Goal: Information Seeking & Learning: Learn about a topic

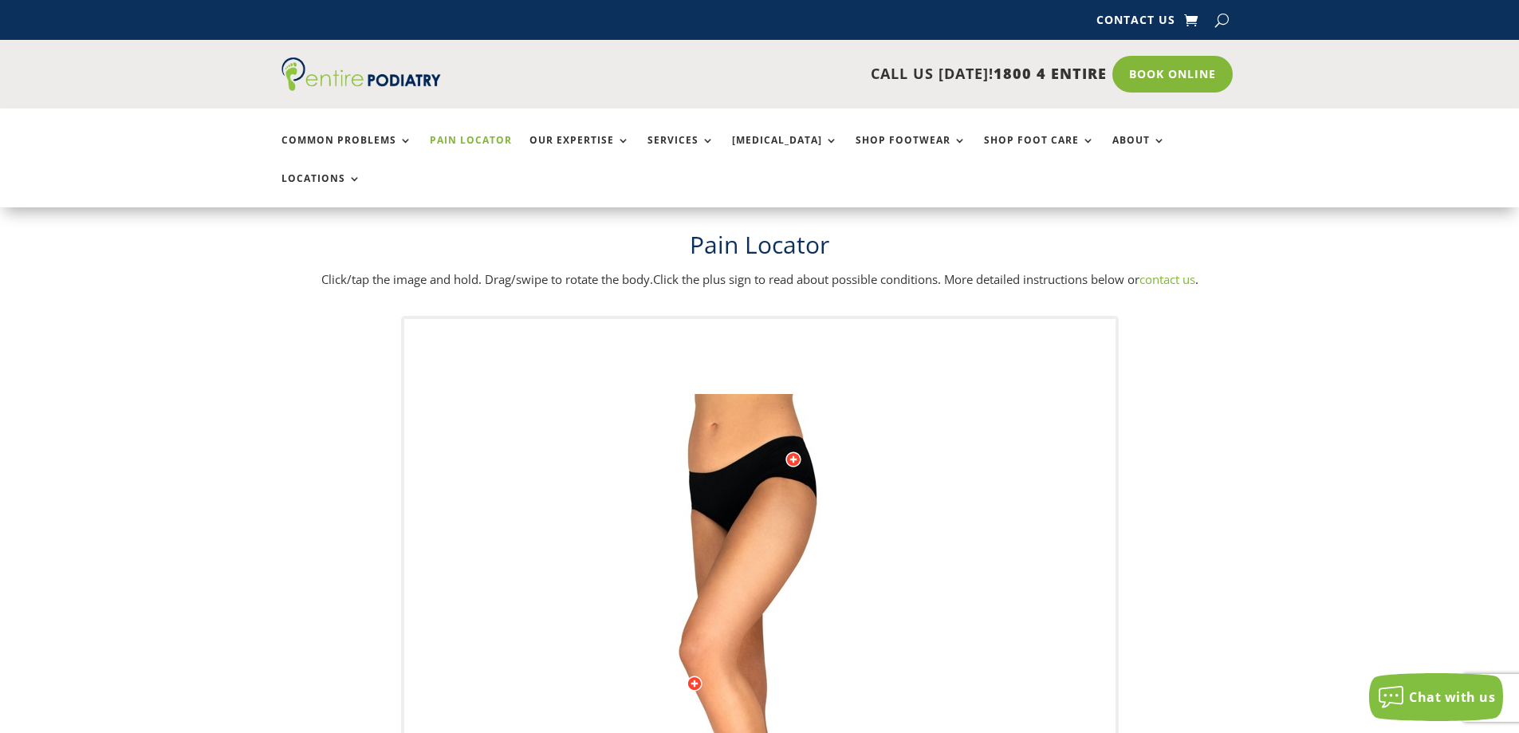
drag, startPoint x: 804, startPoint y: 396, endPoint x: 809, endPoint y: 475, distance: 79.9
click at [809, 475] on img at bounding box center [760, 713] width 440 height 638
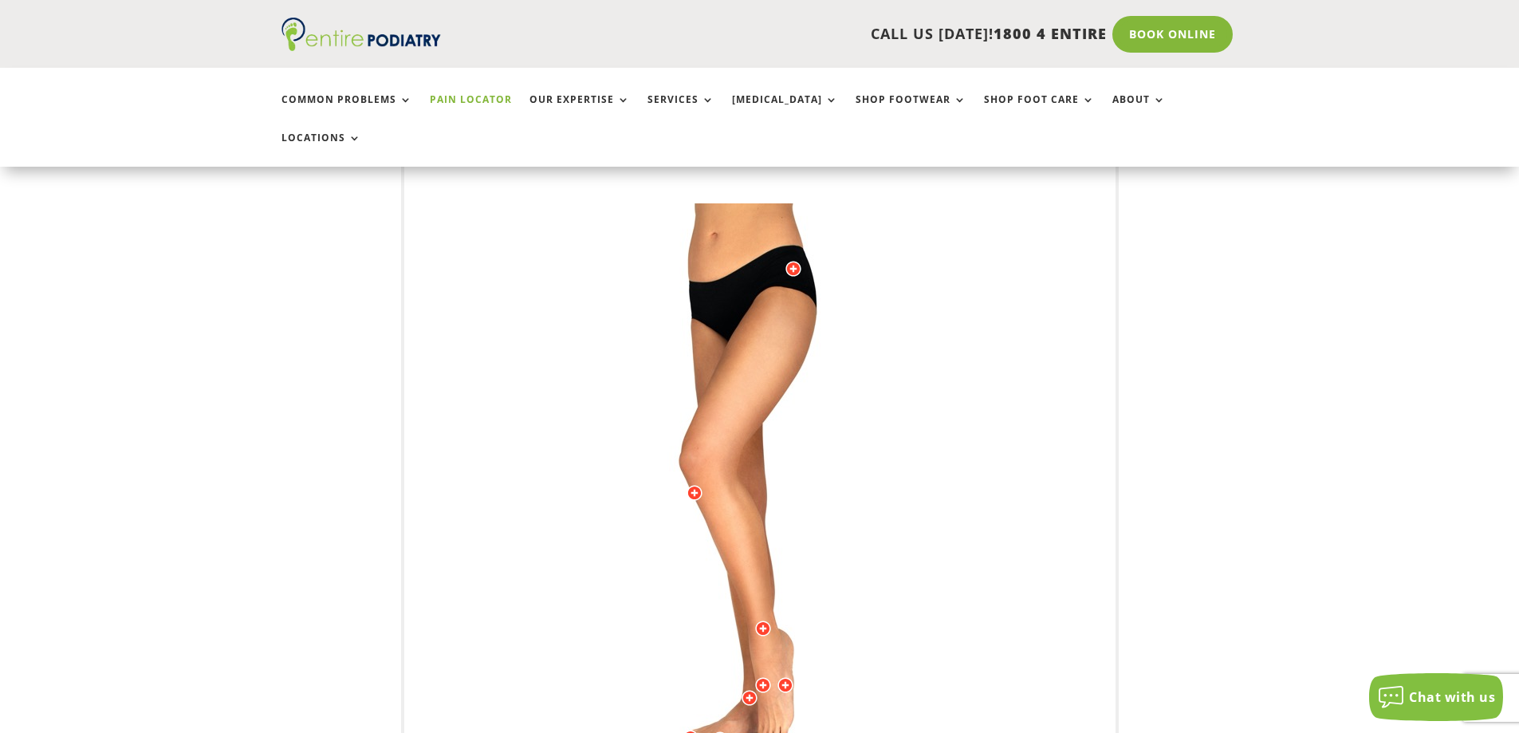
scroll to position [191, 0]
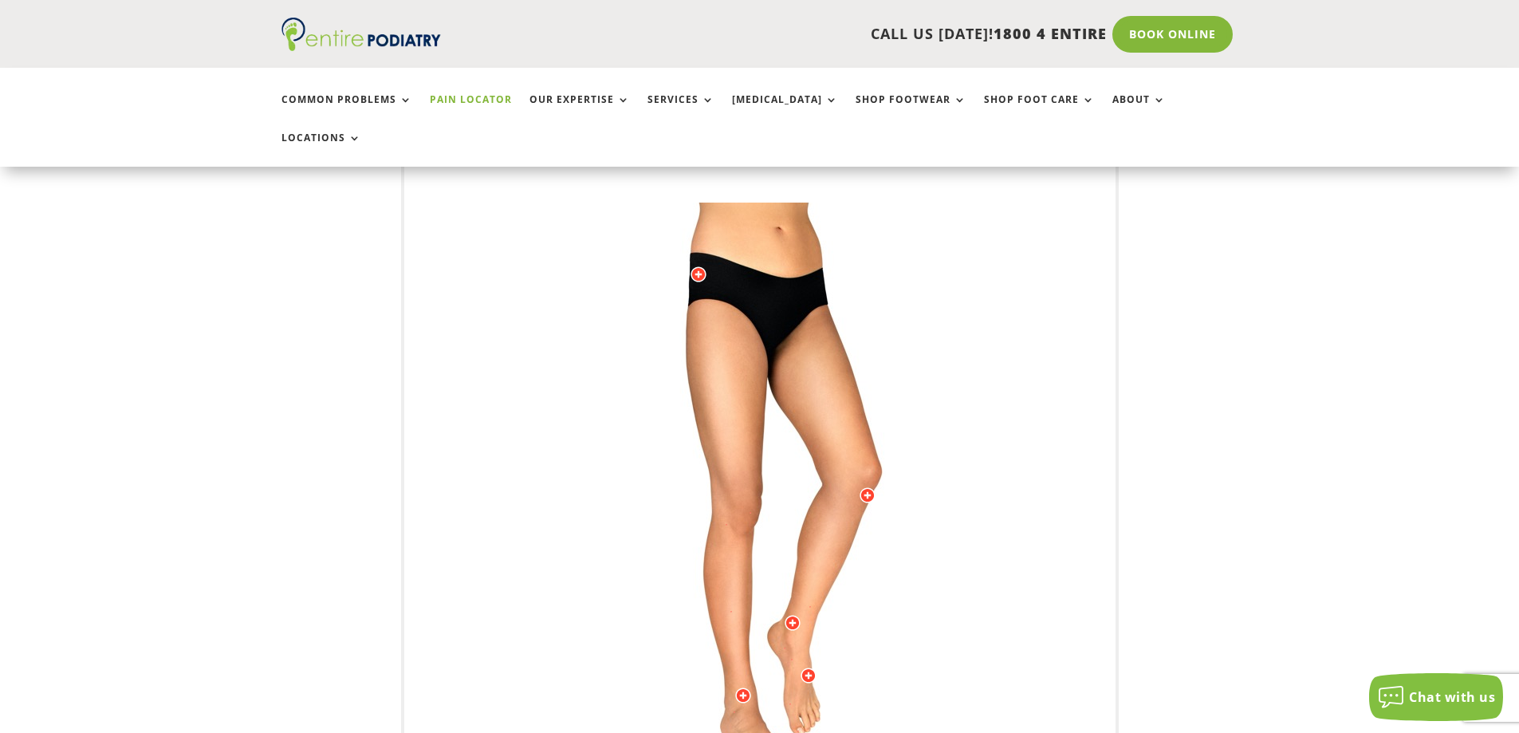
drag, startPoint x: 785, startPoint y: 324, endPoint x: 548, endPoint y: 451, distance: 269.0
click at [548, 451] on img at bounding box center [760, 522] width 440 height 638
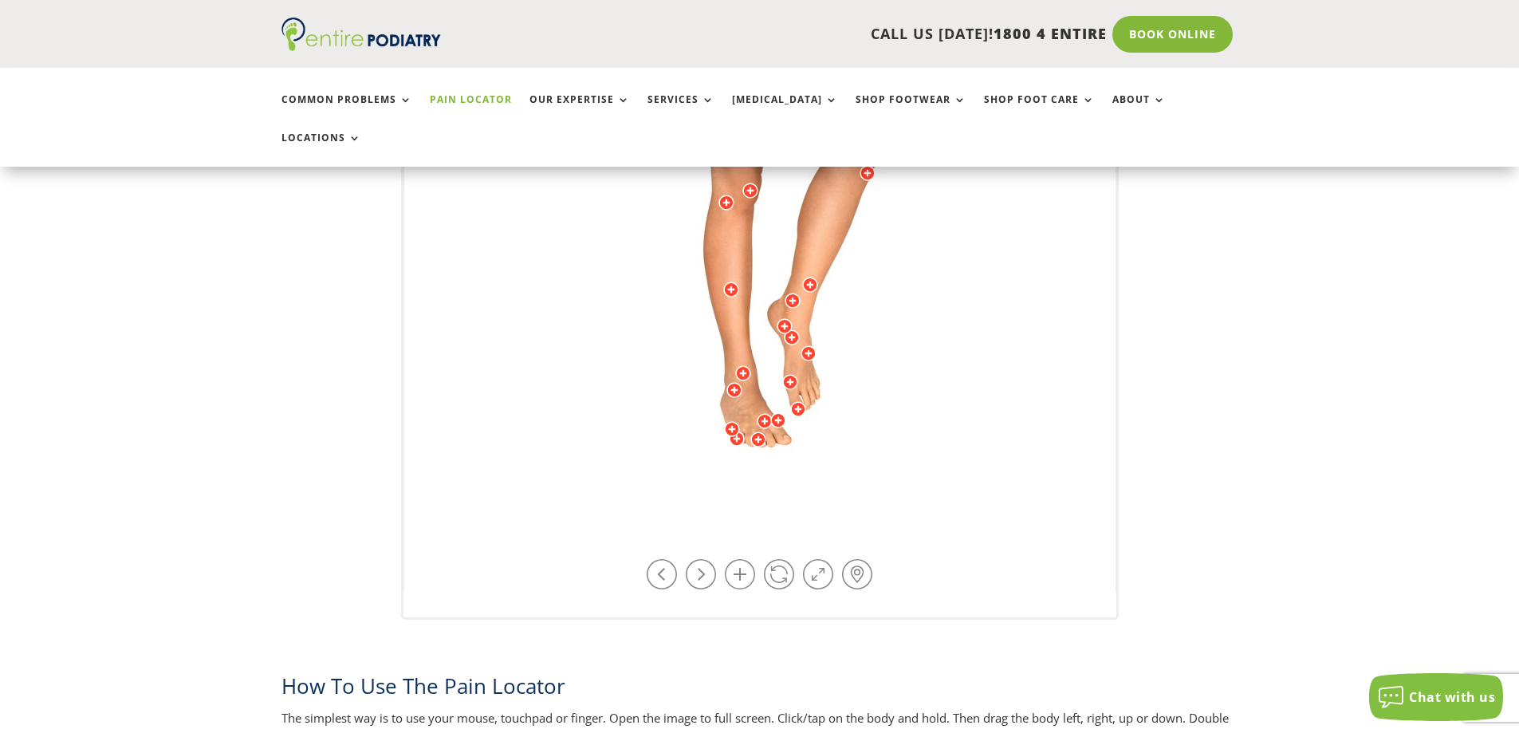
scroll to position [510, 0]
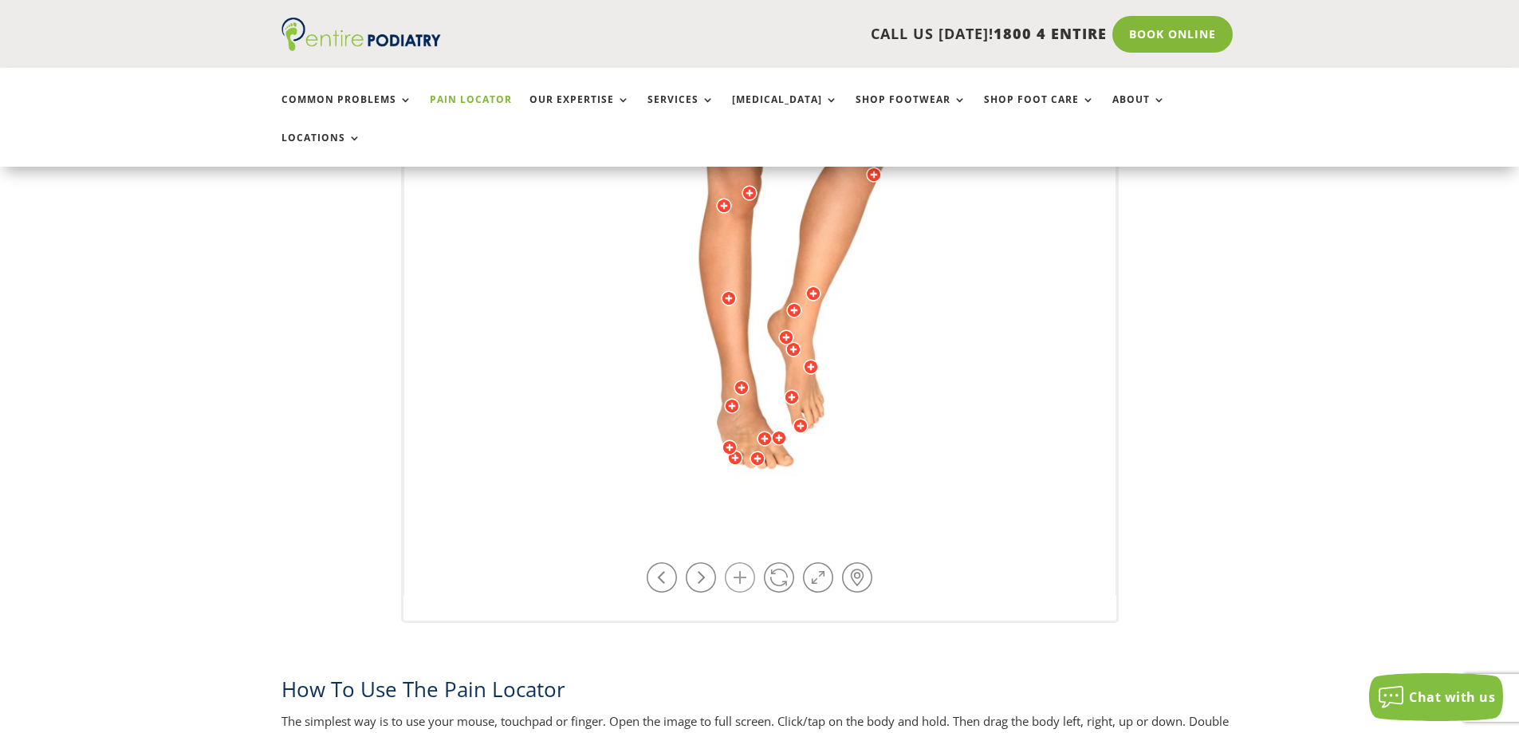
click at [736, 562] on link at bounding box center [740, 577] width 30 height 30
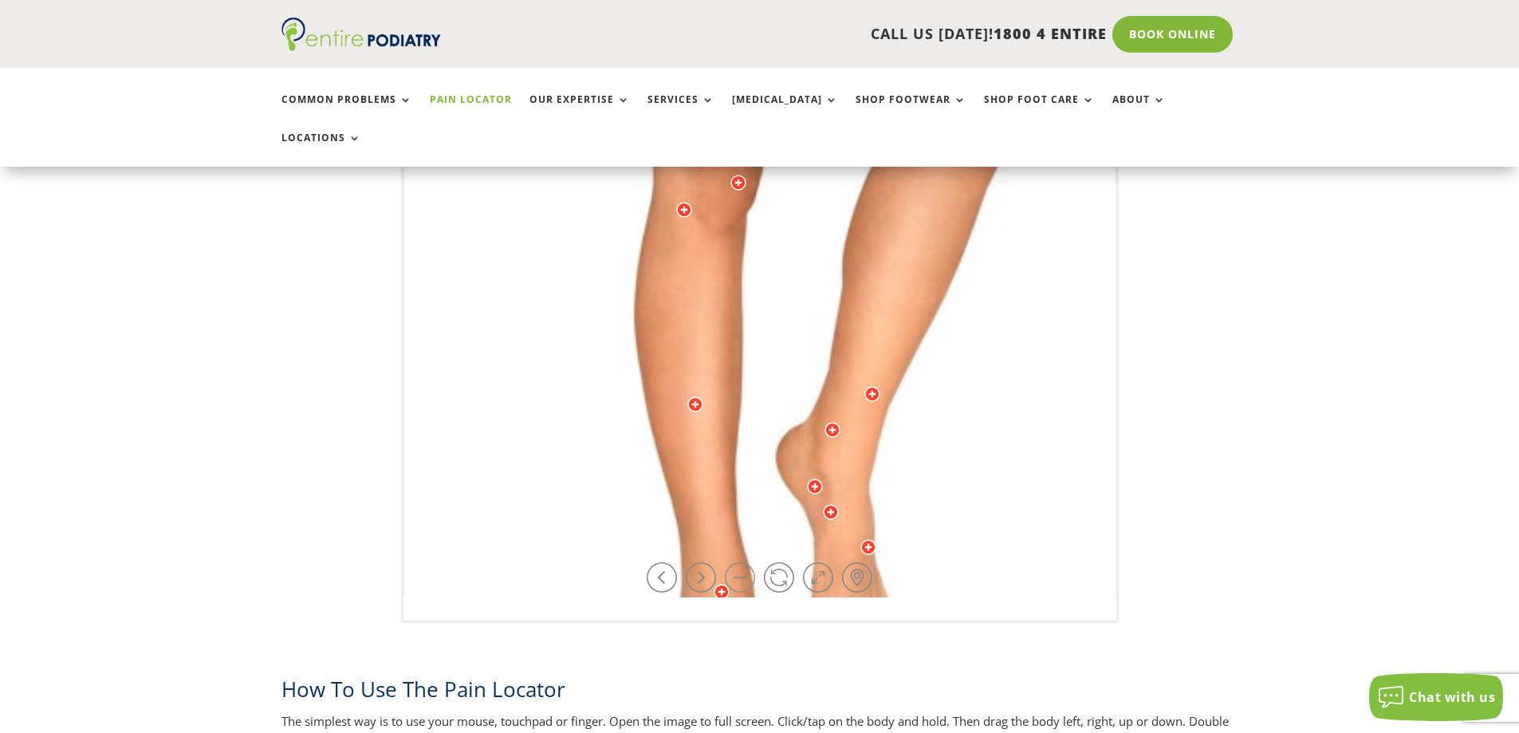
click at [736, 562] on link at bounding box center [740, 577] width 30 height 30
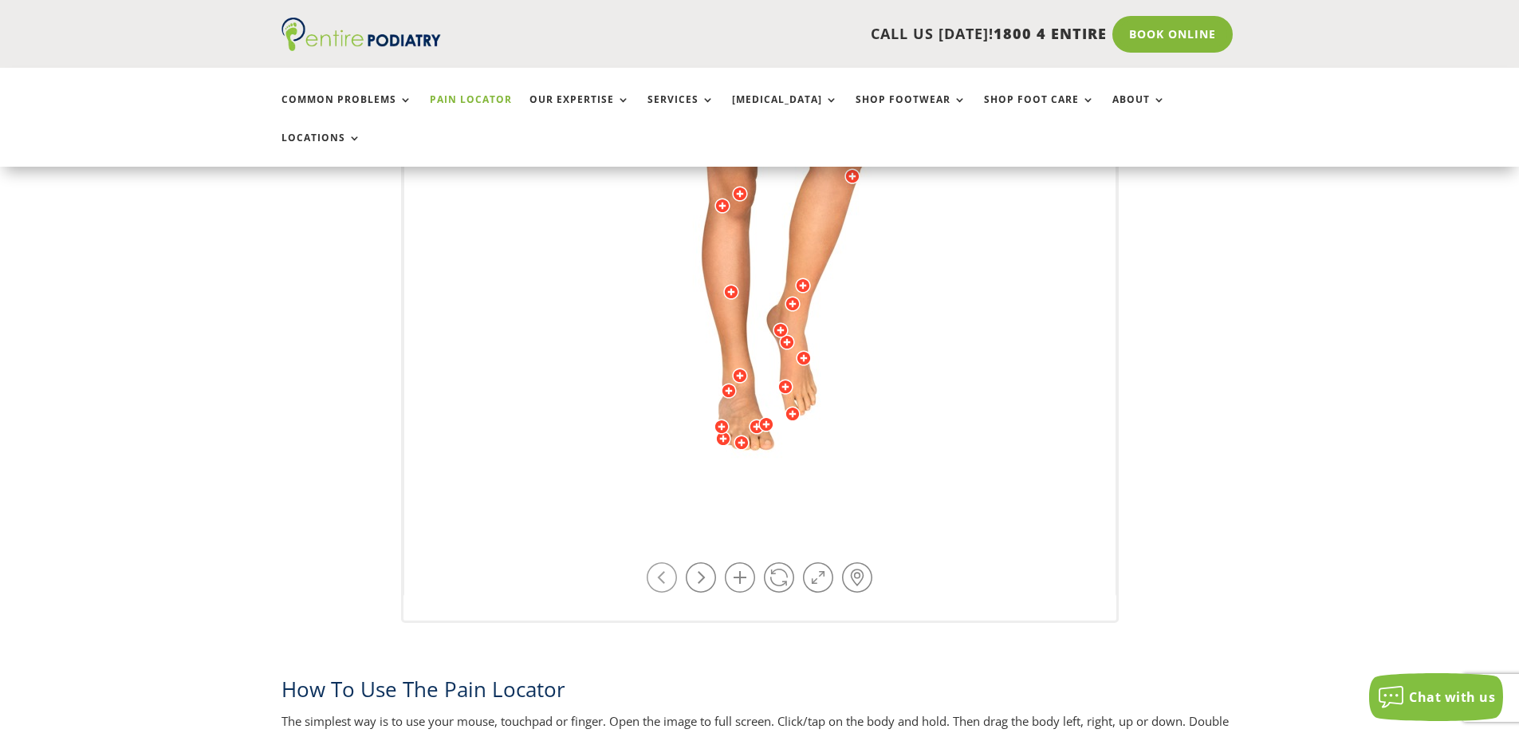
click at [648, 562] on link at bounding box center [662, 577] width 30 height 30
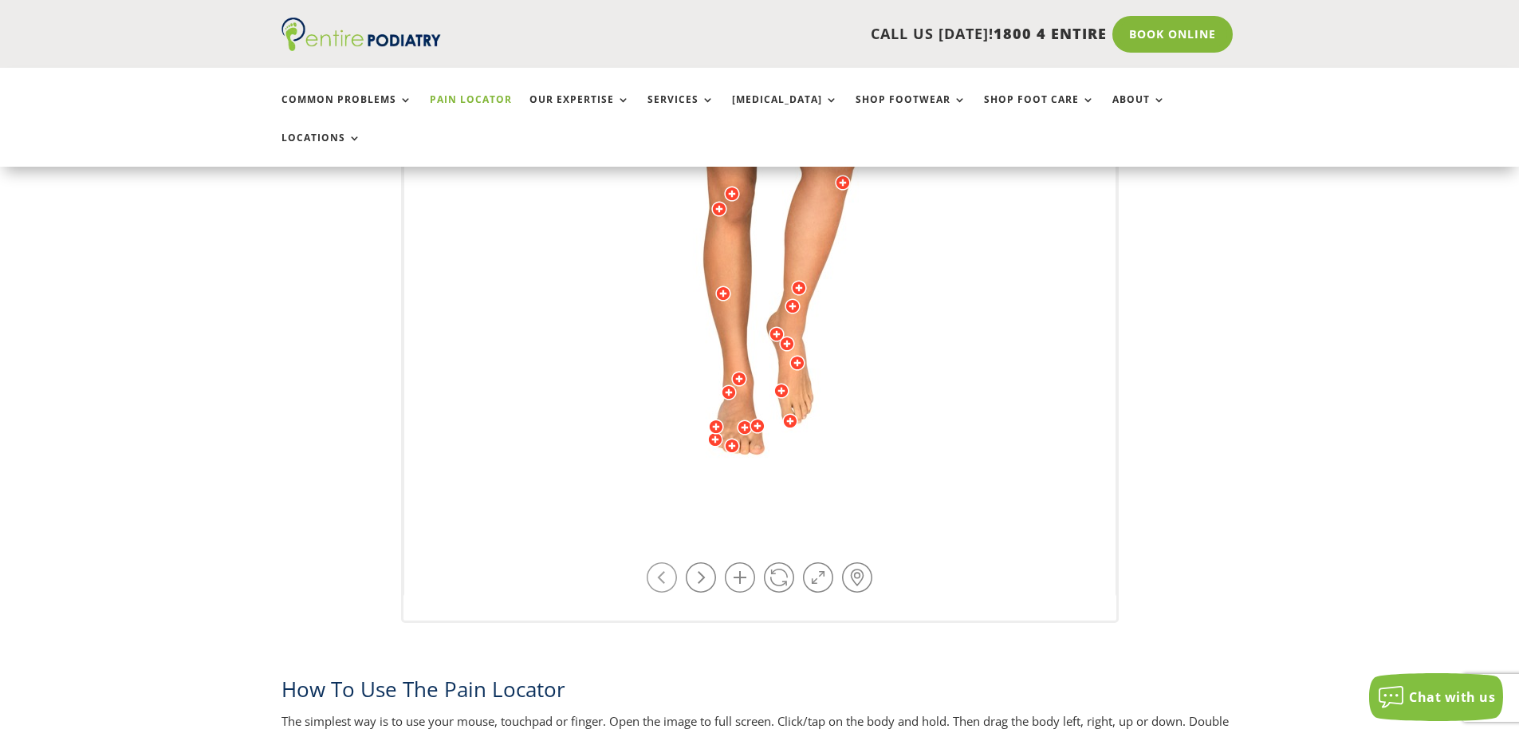
click at [648, 562] on link at bounding box center [662, 577] width 30 height 30
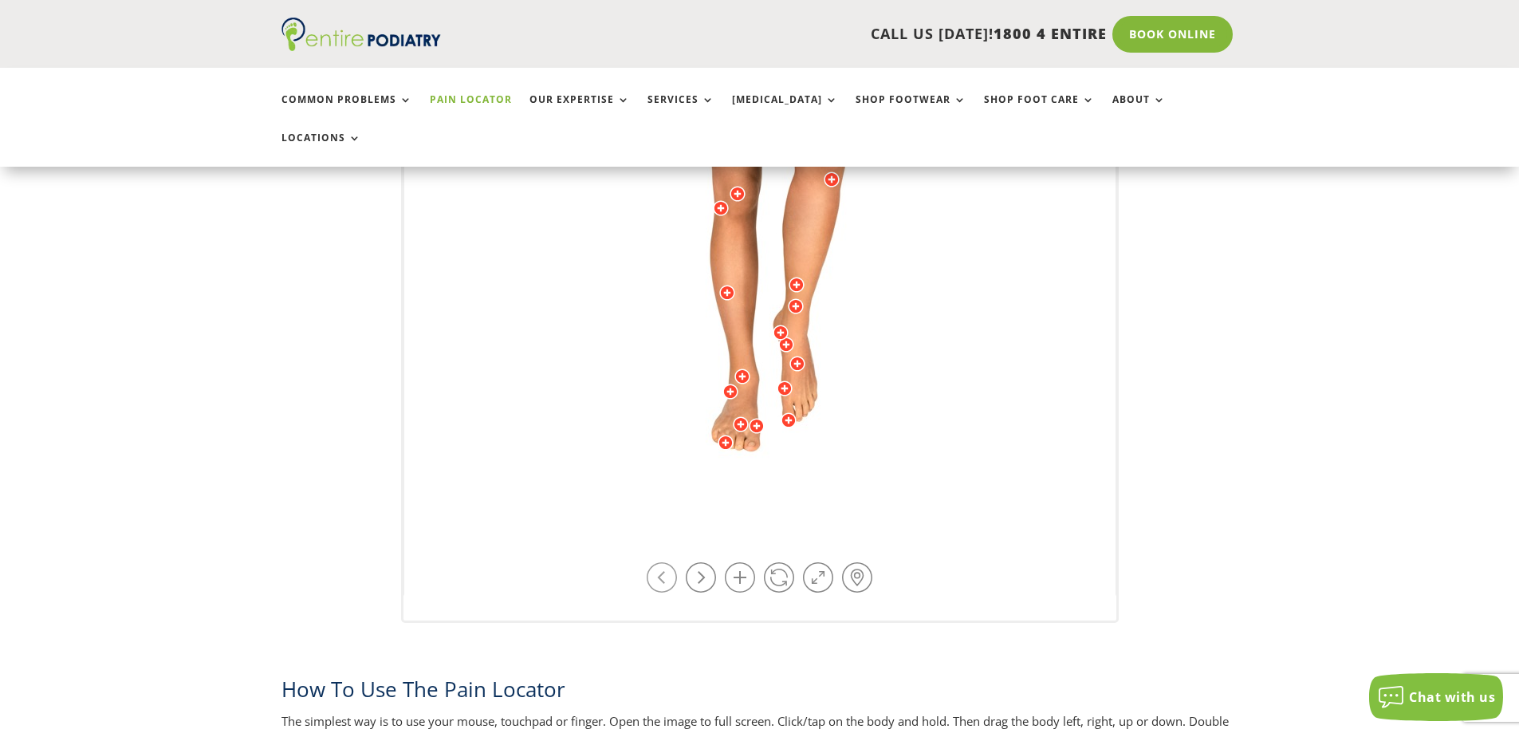
click at [648, 562] on link at bounding box center [662, 577] width 30 height 30
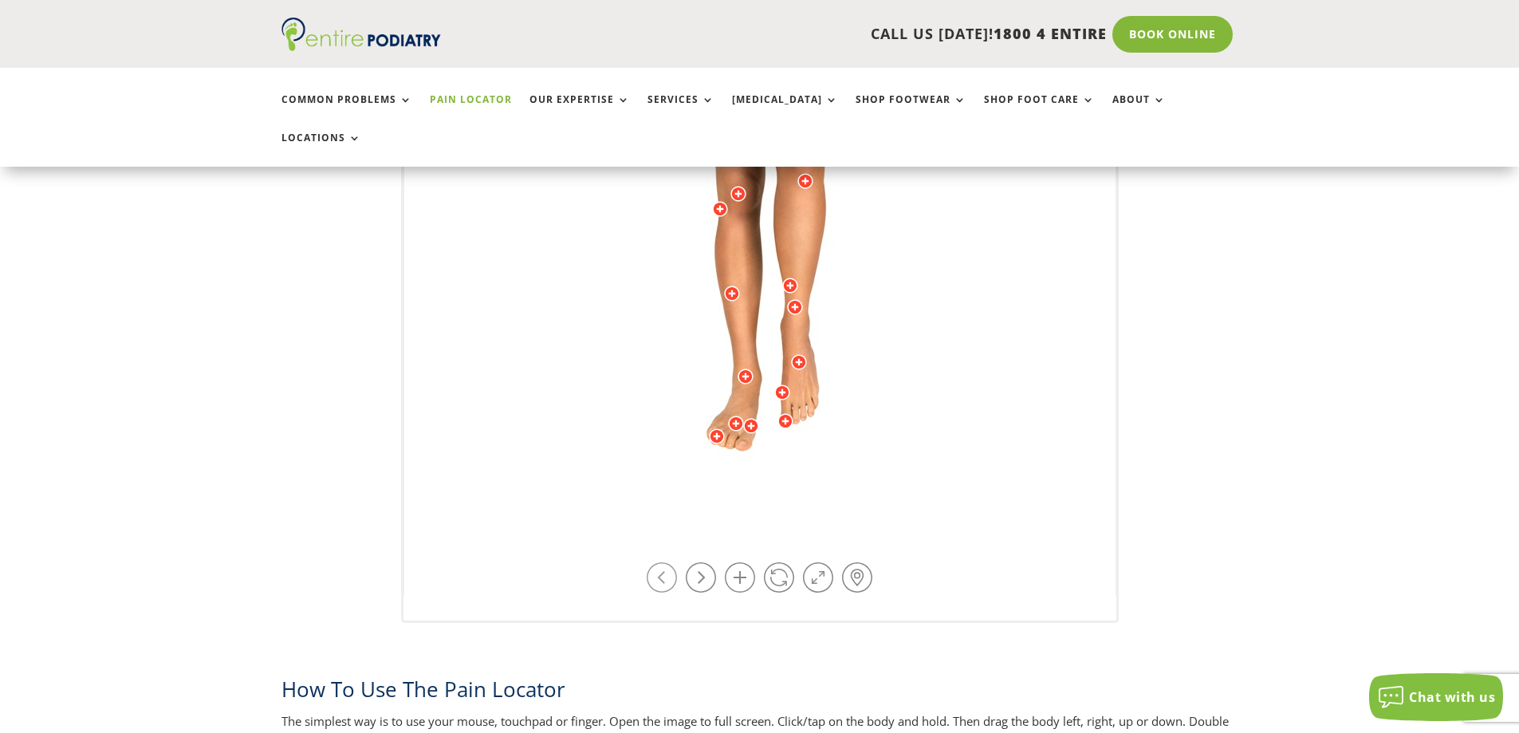
click at [648, 562] on link at bounding box center [662, 577] width 30 height 30
click at [705, 562] on link at bounding box center [701, 577] width 30 height 30
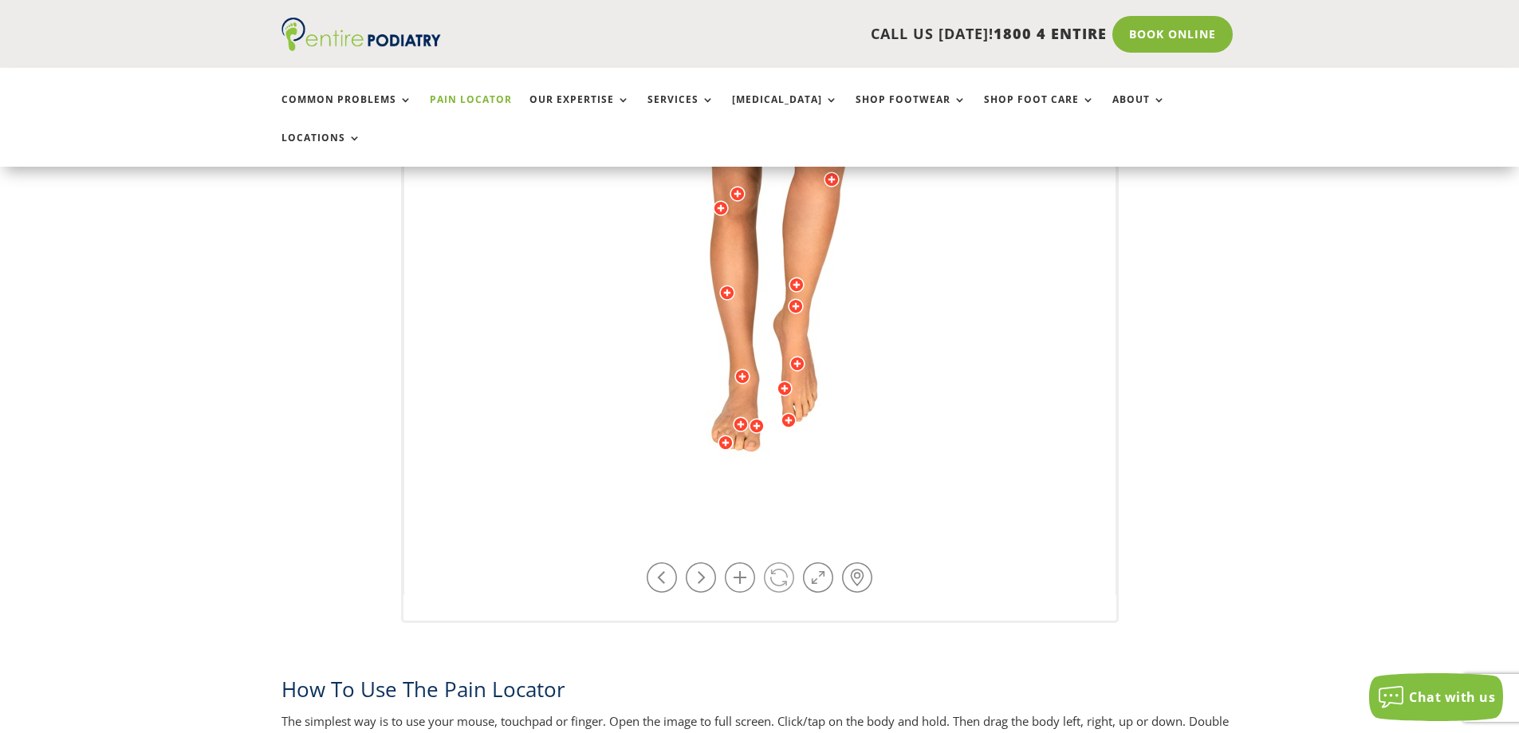
click at [775, 562] on link at bounding box center [779, 577] width 30 height 30
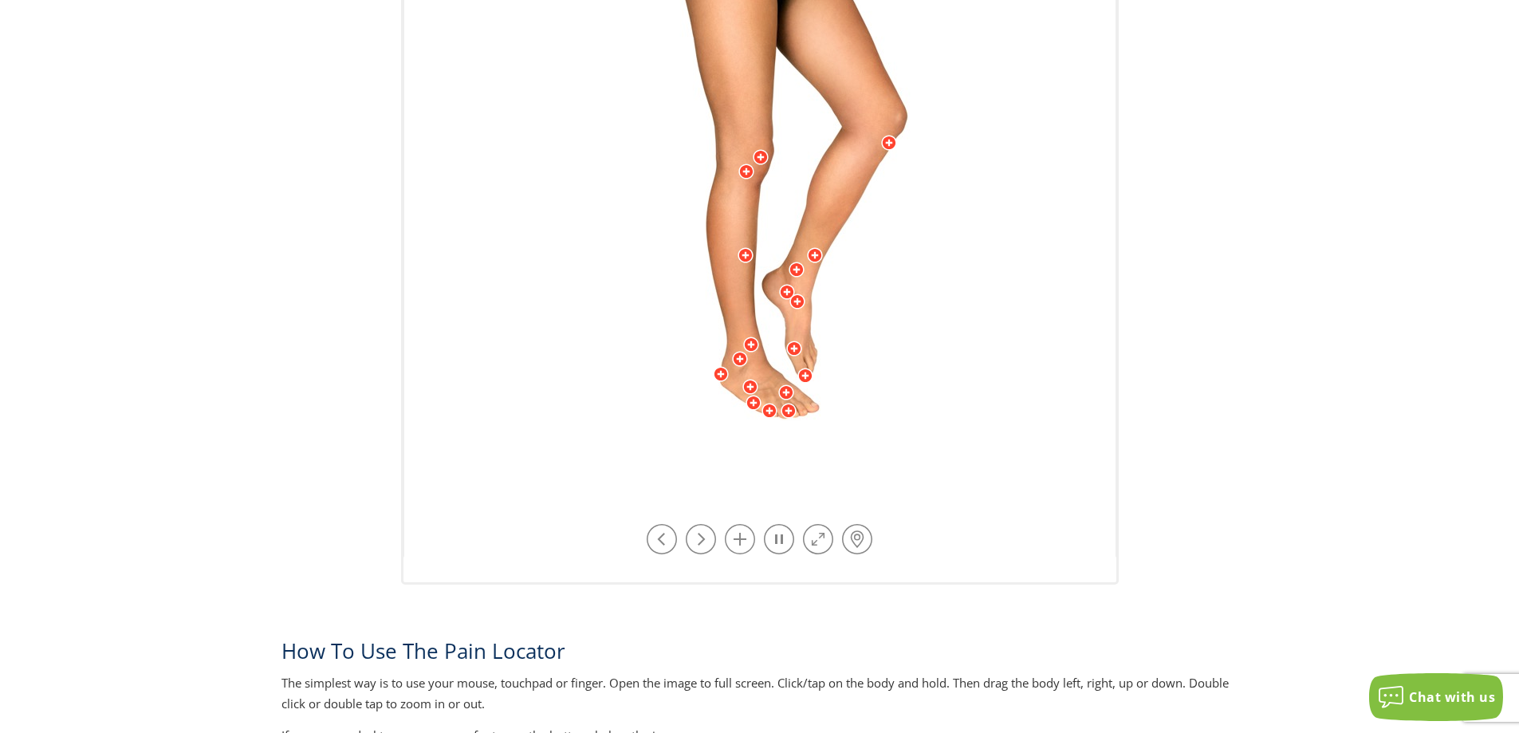
scroll to position [0, 0]
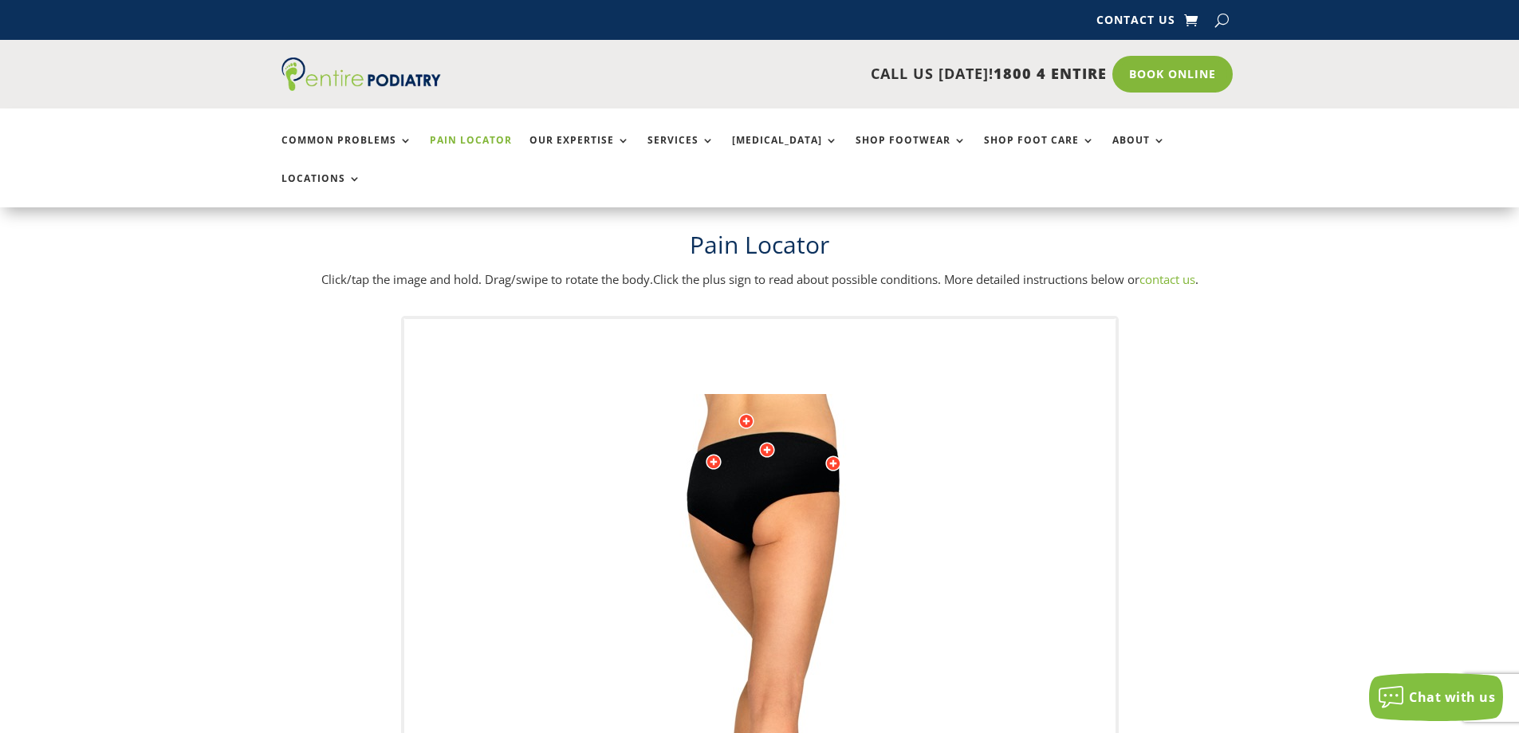
click at [779, 394] on img at bounding box center [760, 713] width 440 height 638
drag, startPoint x: 825, startPoint y: 314, endPoint x: 879, endPoint y: 207, distance: 119.5
